Goal: Register for event/course

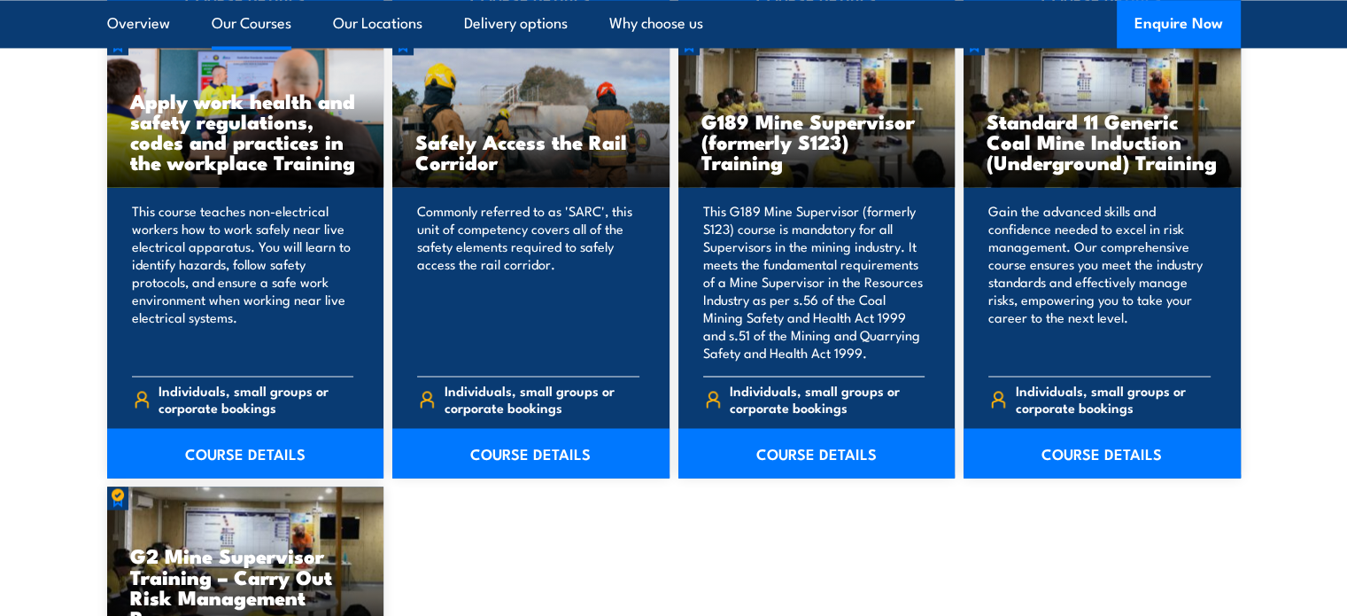
scroll to position [2923, 0]
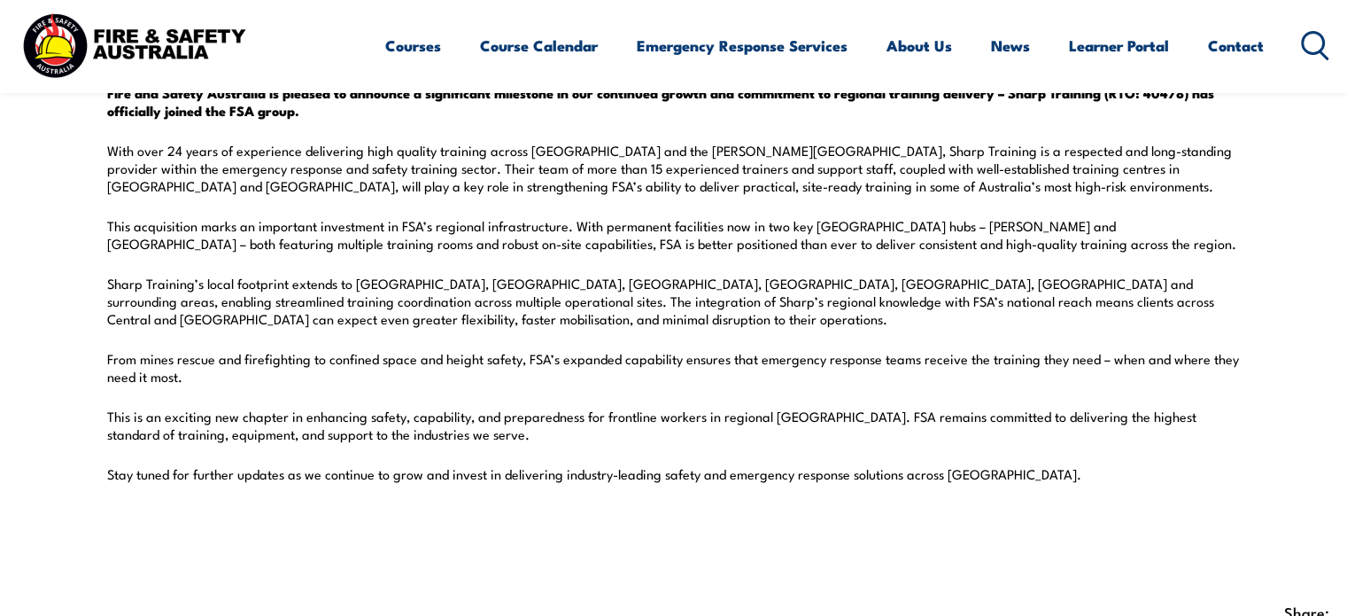
scroll to position [266, 0]
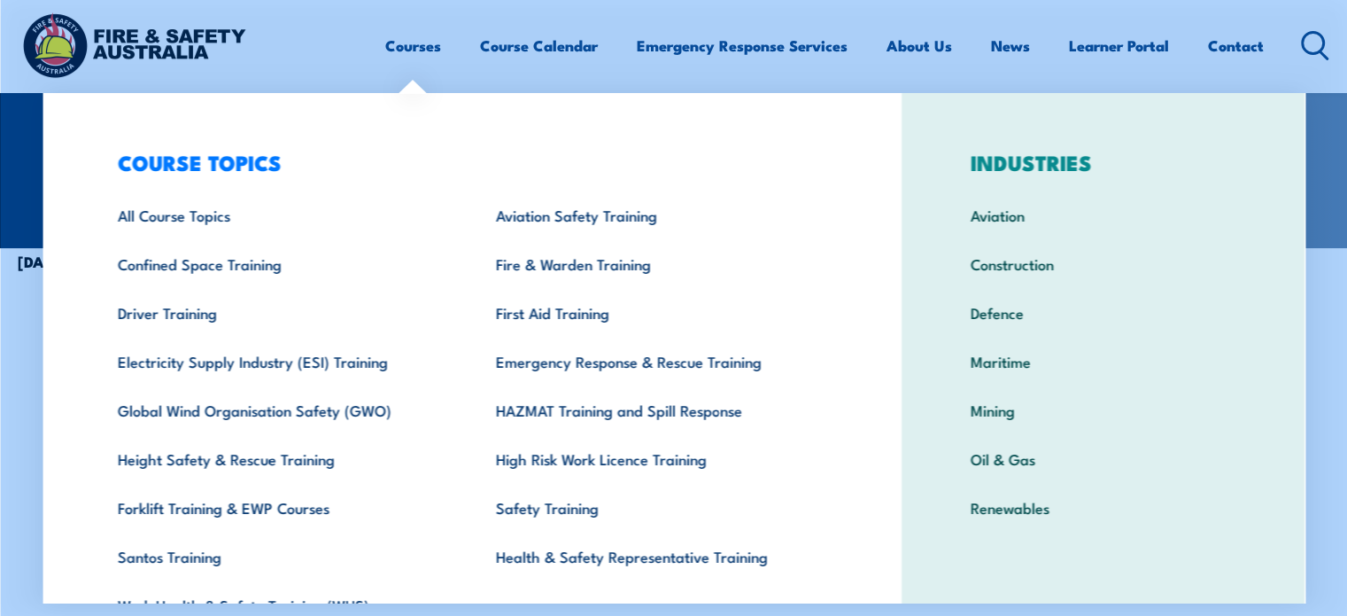
click at [422, 35] on link "Courses" at bounding box center [413, 45] width 56 height 47
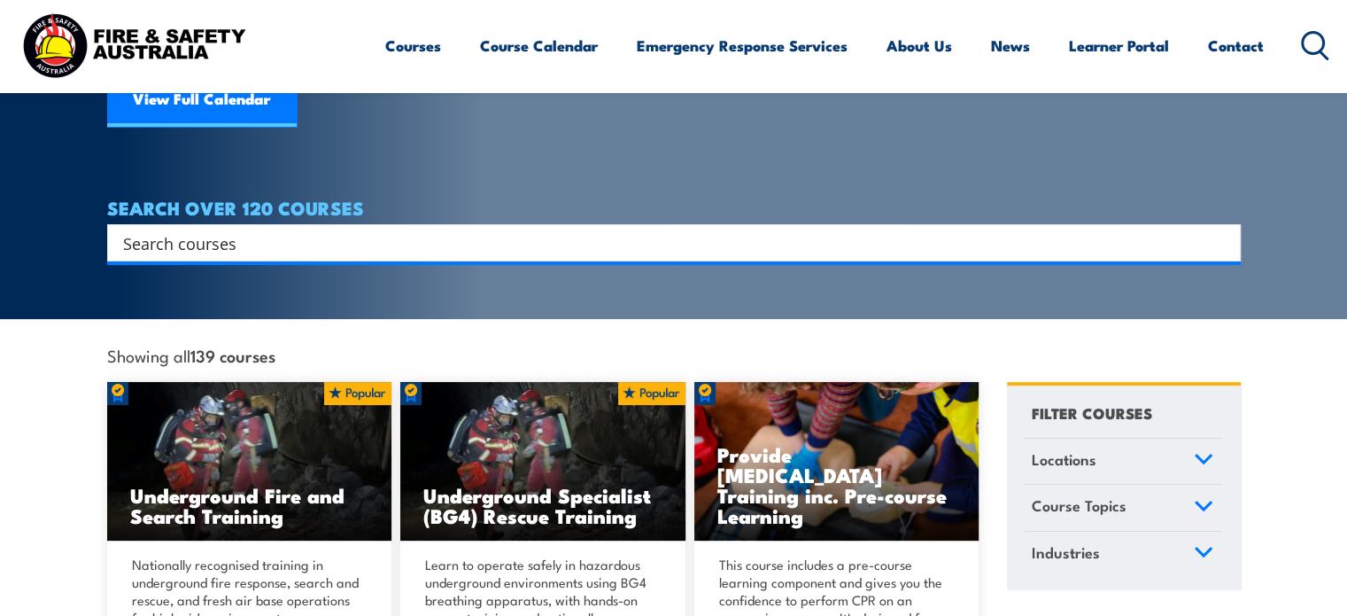
scroll to position [620, 0]
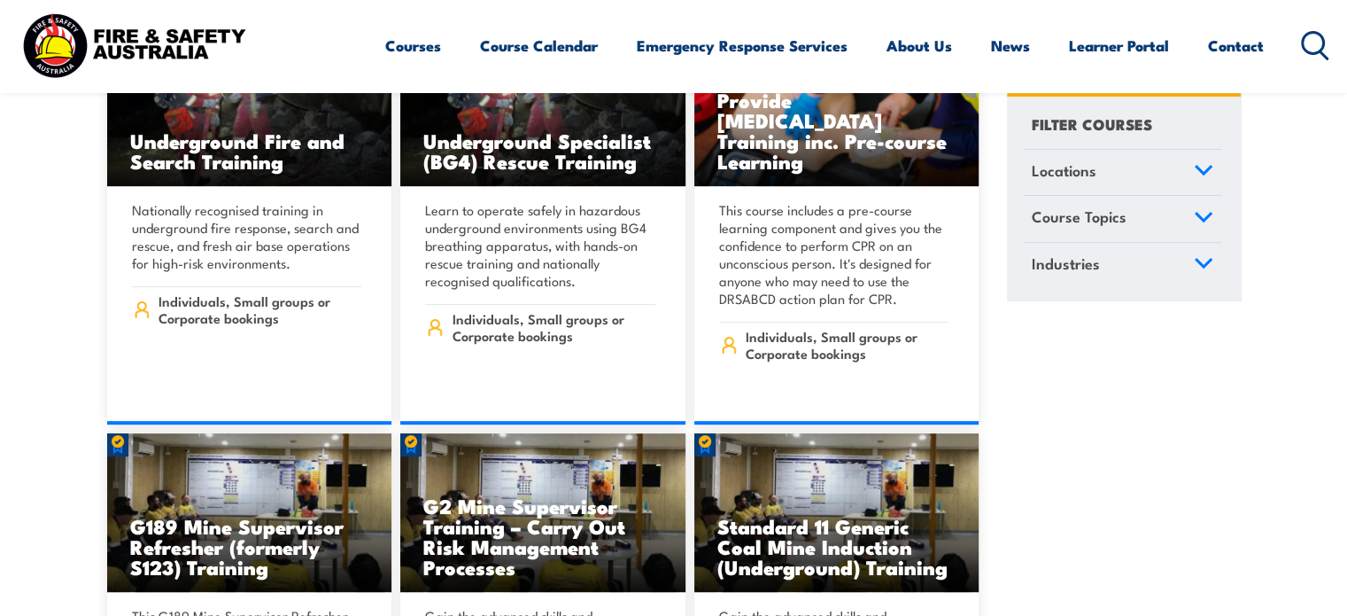
click at [1196, 184] on link "Locations" at bounding box center [1122, 173] width 197 height 46
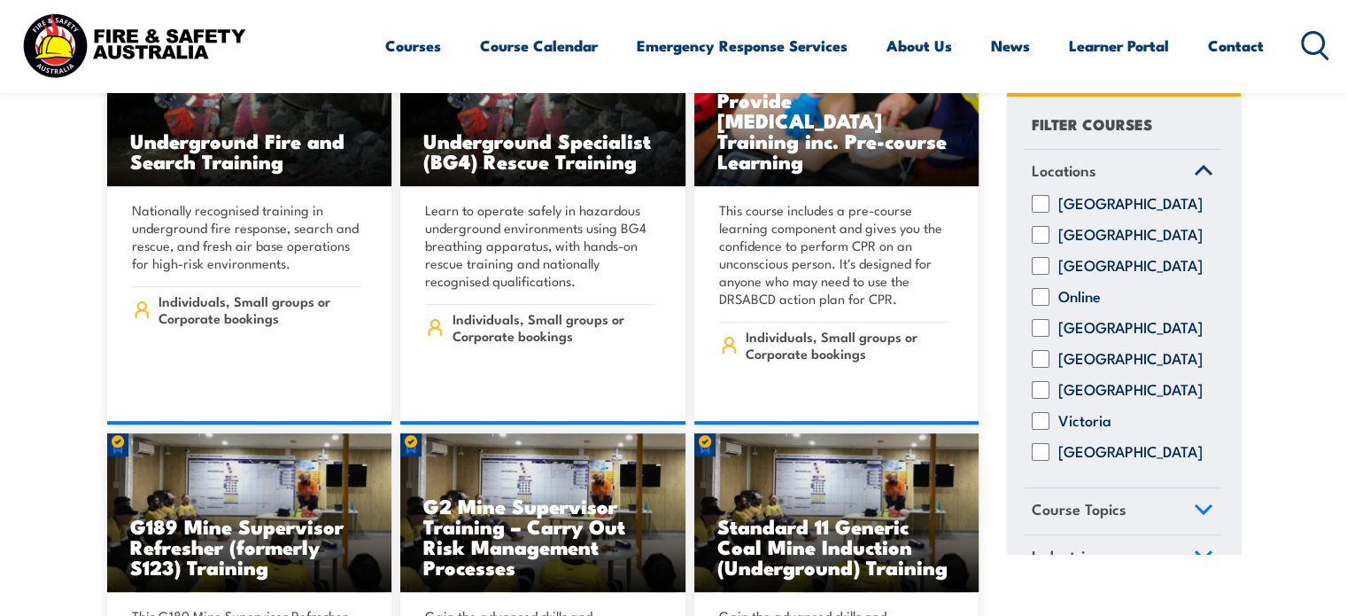
click at [1041, 337] on input "[GEOGRAPHIC_DATA]" at bounding box center [1041, 329] width 18 height 18
checkbox input "true"
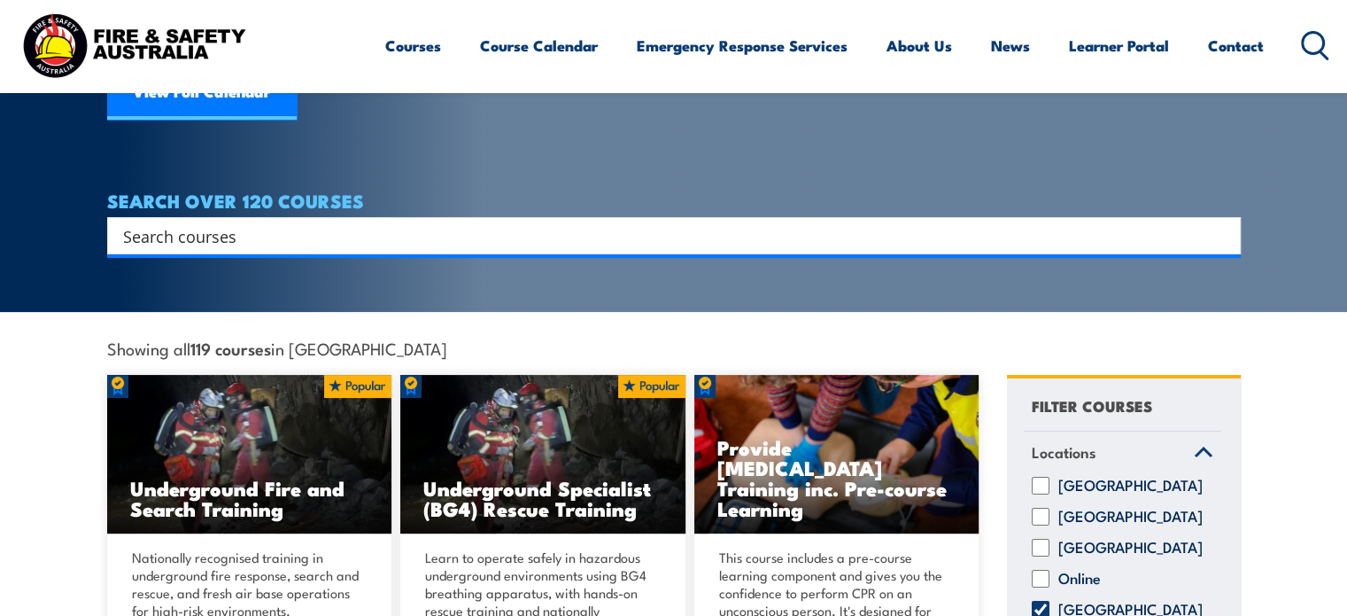
scroll to position [443, 0]
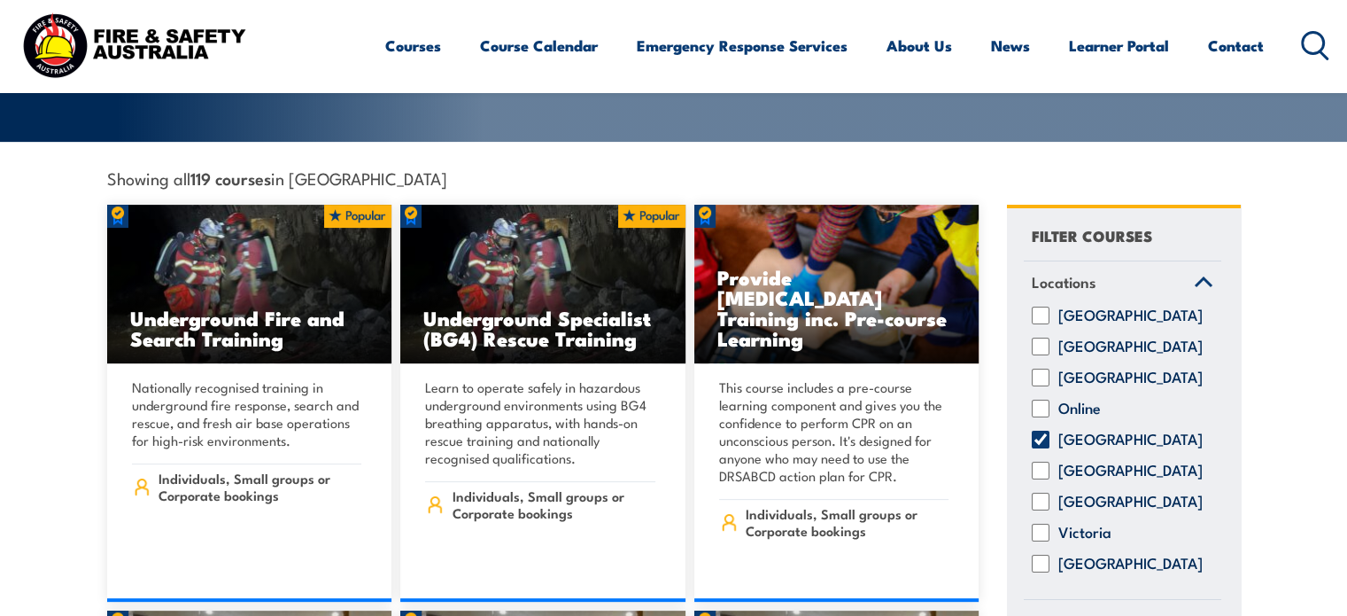
click at [1196, 278] on icon at bounding box center [1204, 282] width 16 height 8
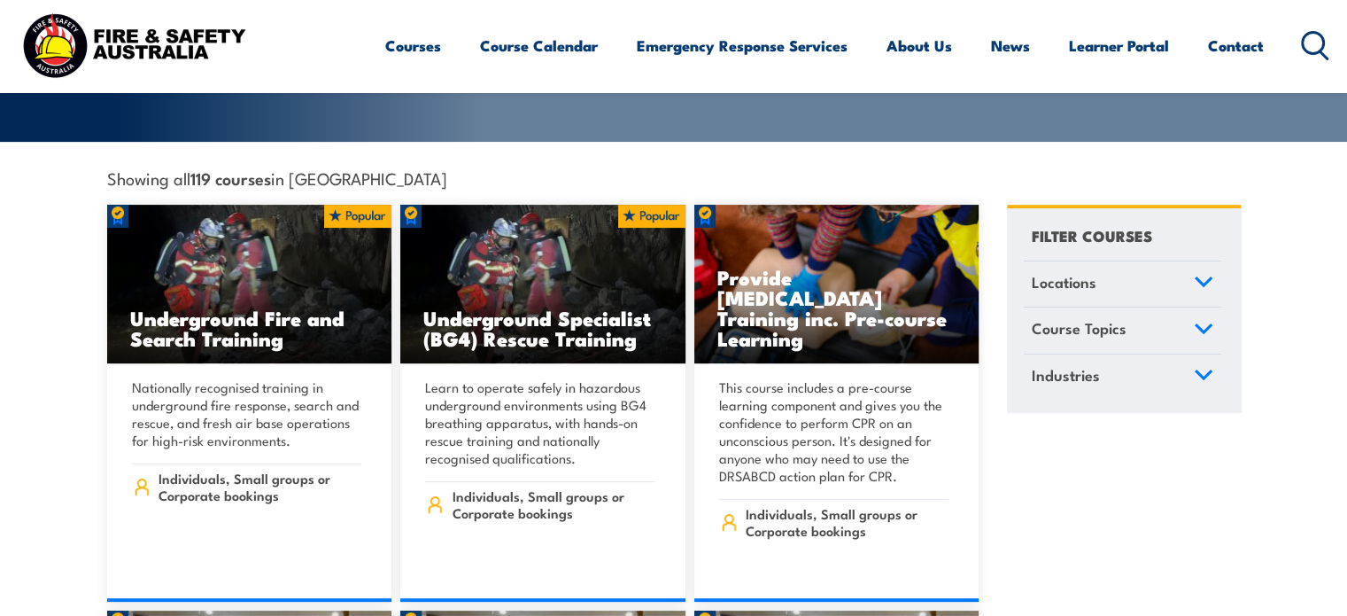
click at [1137, 314] on link "Course Topics" at bounding box center [1122, 330] width 197 height 46
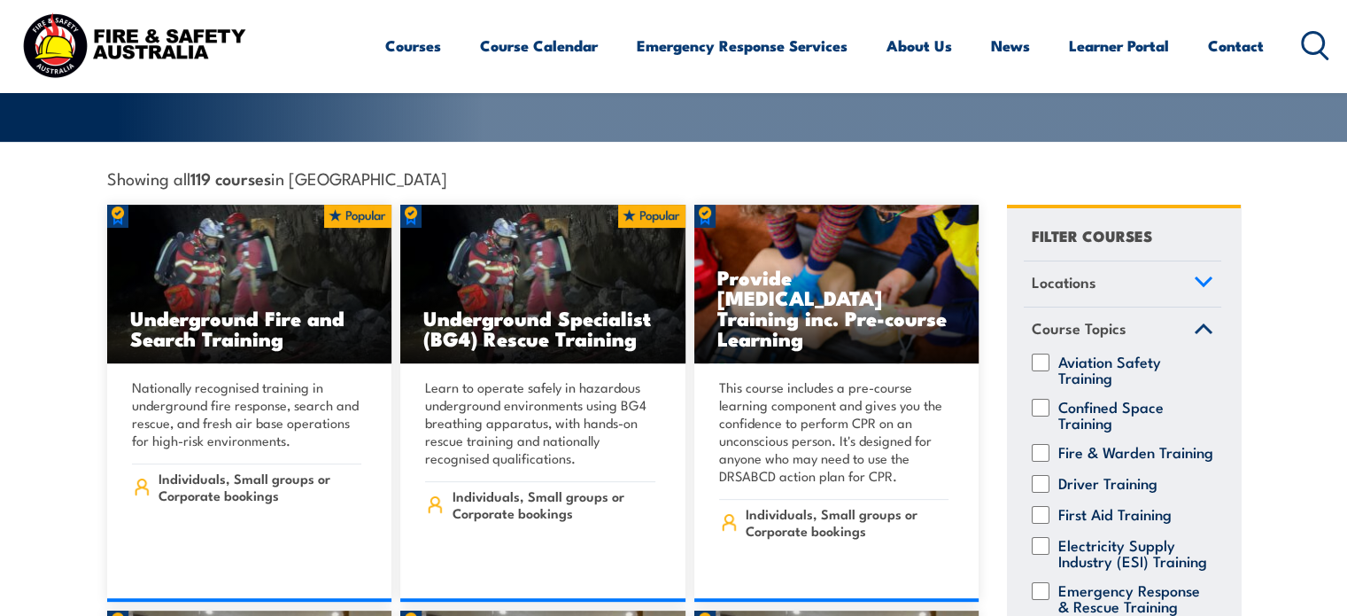
click at [1194, 322] on icon at bounding box center [1203, 328] width 19 height 12
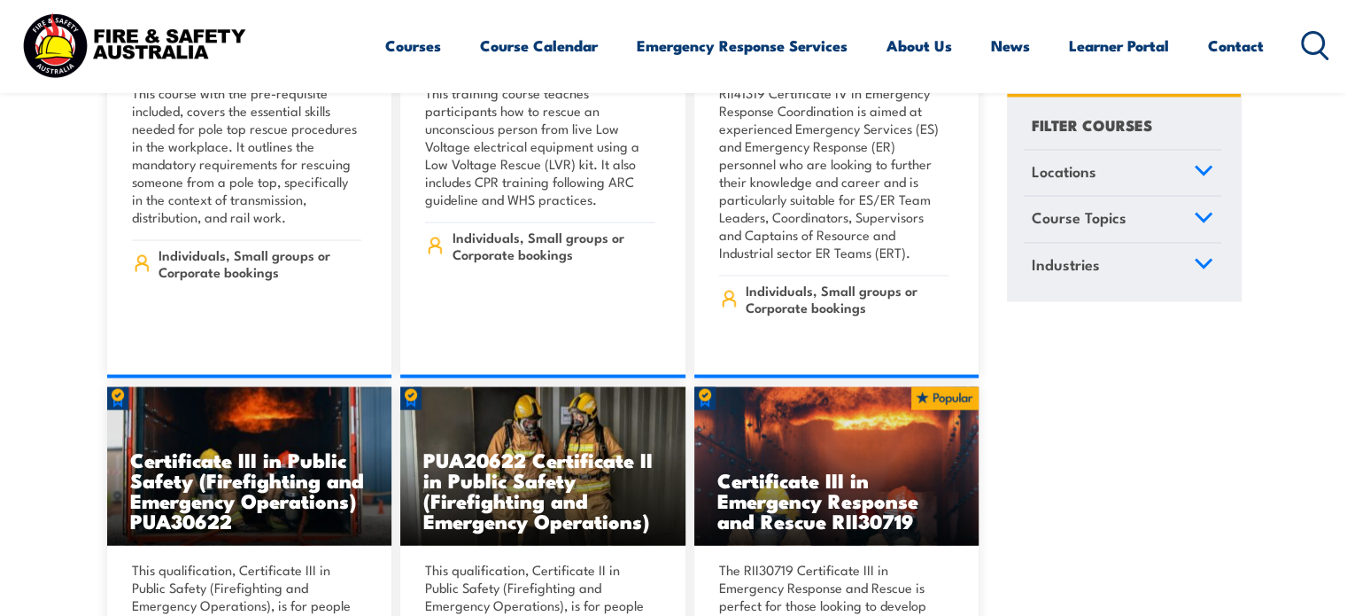
scroll to position [3188, 0]
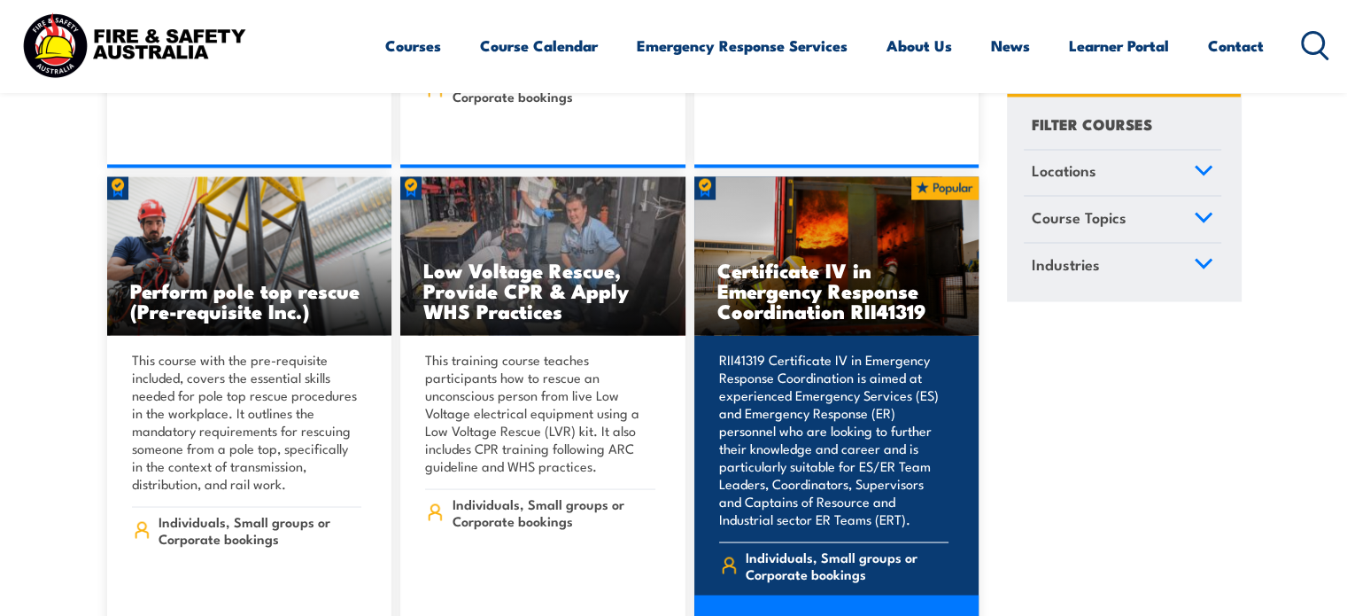
click at [825, 268] on h3 "Certificate IV in Emergency Response Coordination RII41319" at bounding box center [836, 289] width 239 height 61
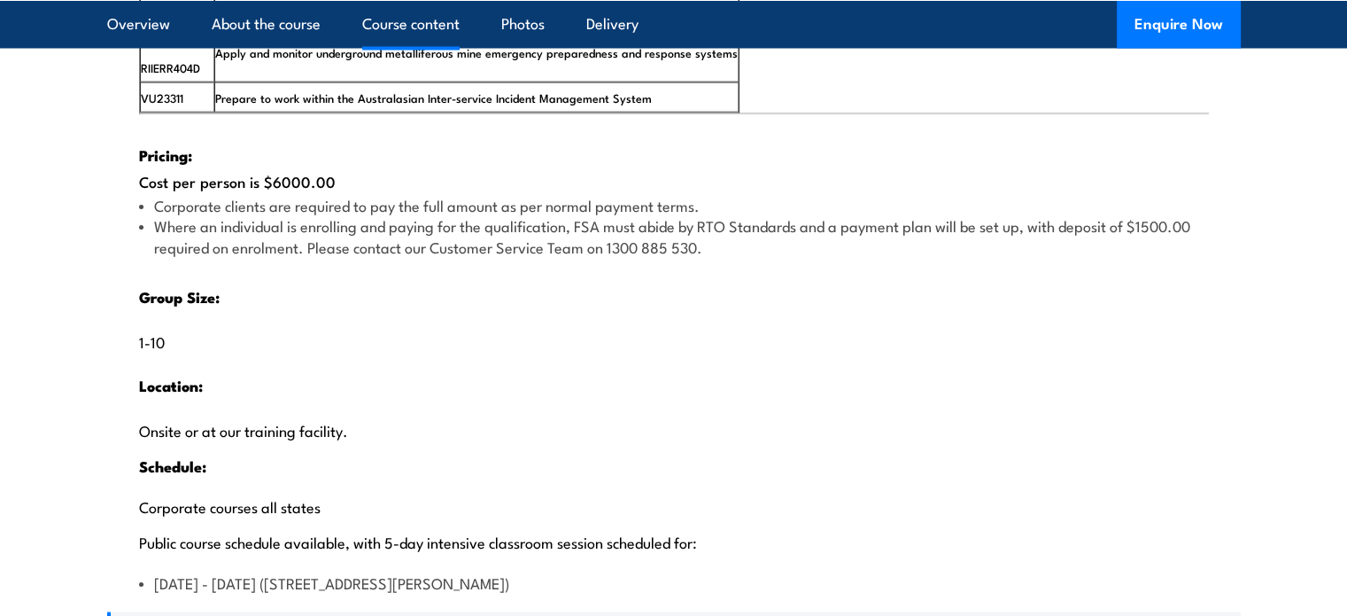
scroll to position [3365, 0]
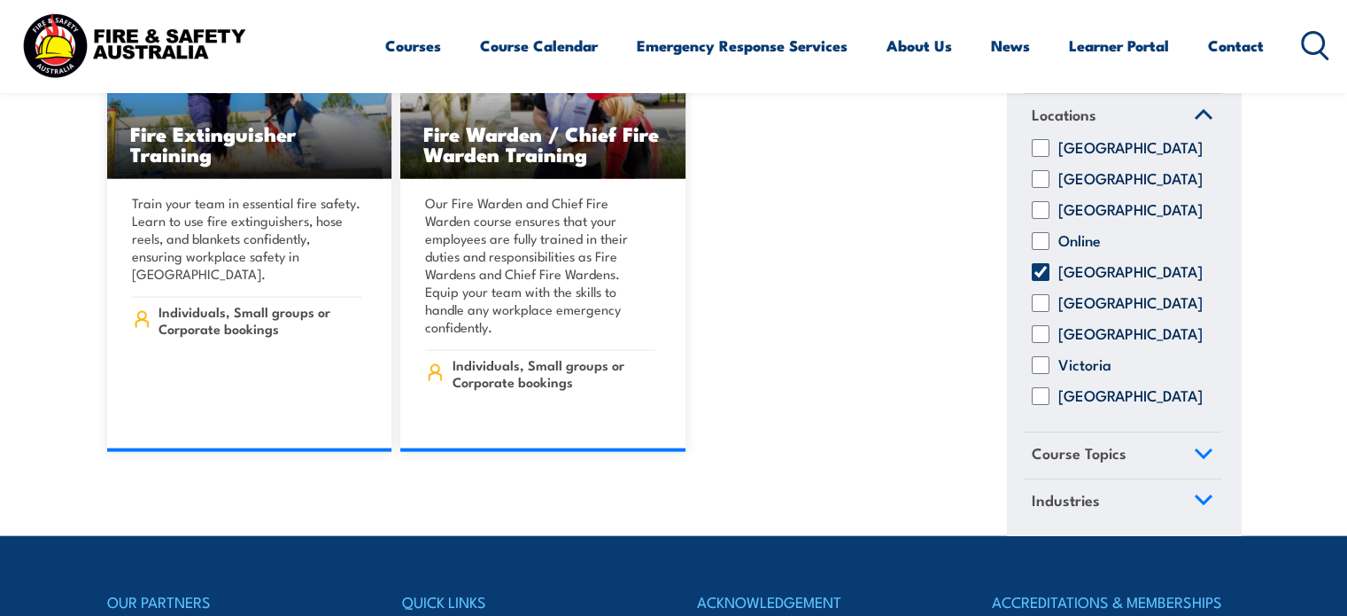
scroll to position [17447, 0]
